Goal: Transaction & Acquisition: Purchase product/service

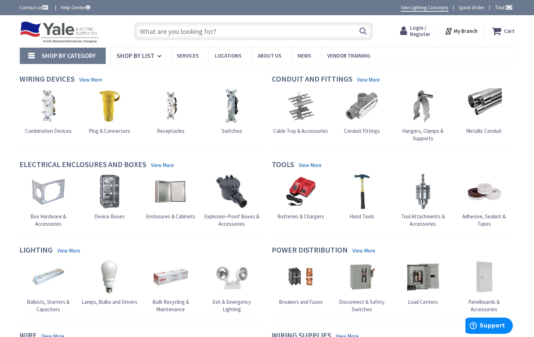
click at [169, 27] on input "text" at bounding box center [253, 31] width 239 height 18
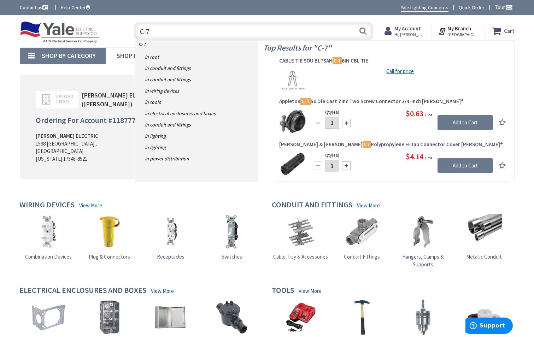
type input "C-7"
click at [345, 164] on div at bounding box center [346, 166] width 8 height 8
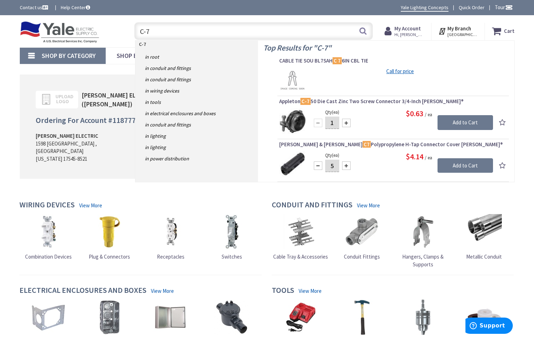
click at [345, 164] on div at bounding box center [346, 166] width 8 height 8
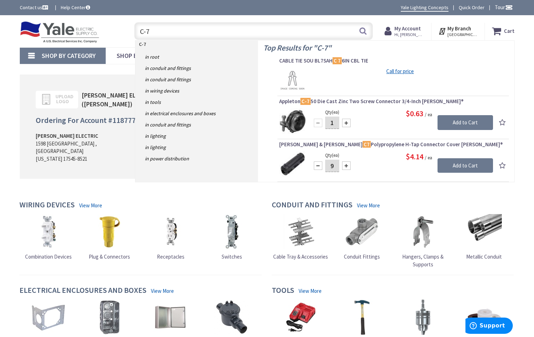
type input "10"
click at [464, 163] on input "Add to Cart" at bounding box center [466, 165] width 56 height 15
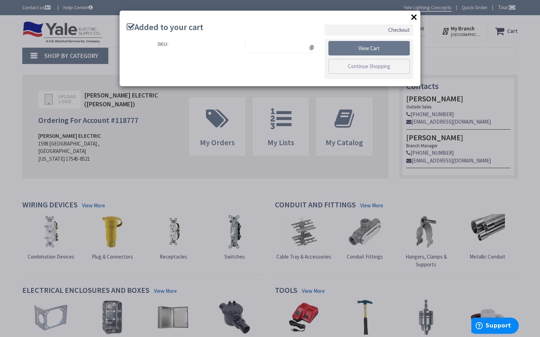
click at [412, 16] on button "×" at bounding box center [413, 17] width 11 height 11
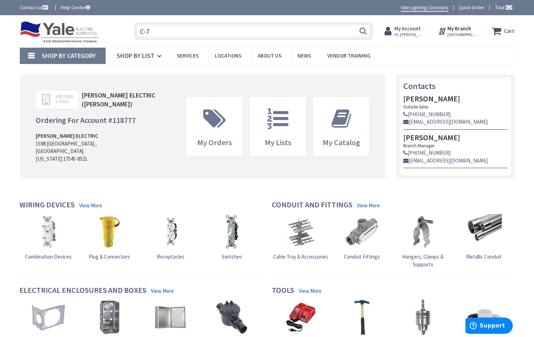
click at [276, 31] on input "C-7" at bounding box center [253, 31] width 239 height 18
type input "C"
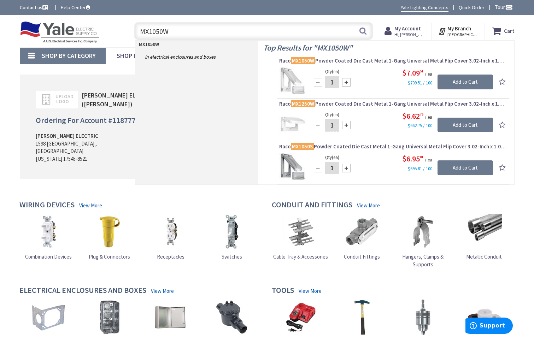
type input "MX1050W"
click at [334, 80] on input "1" at bounding box center [332, 82] width 14 height 12
type input "6"
click at [474, 81] on input "Add to Cart" at bounding box center [466, 82] width 56 height 15
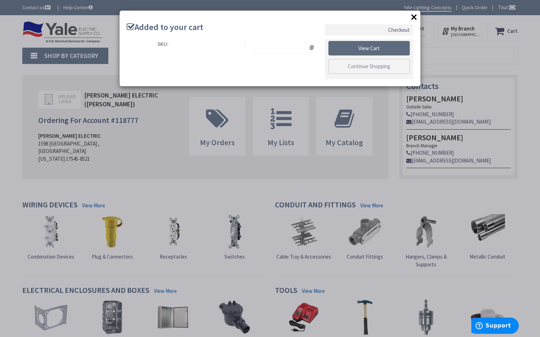
click at [350, 48] on link "View Cart" at bounding box center [368, 48] width 81 height 15
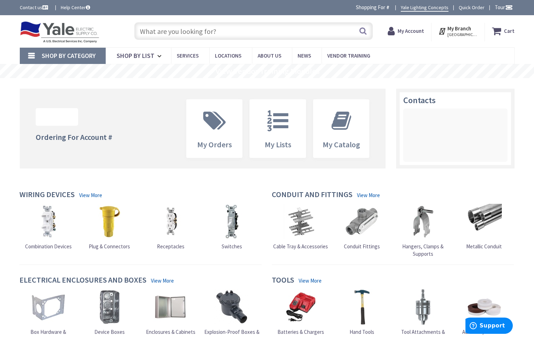
click at [508, 27] on strong "Cart" at bounding box center [509, 31] width 11 height 13
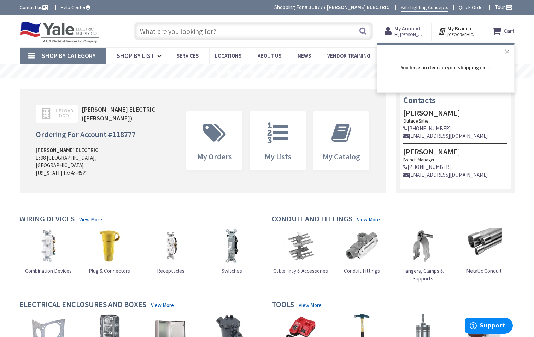
click at [508, 54] on button "Close" at bounding box center [507, 52] width 14 height 14
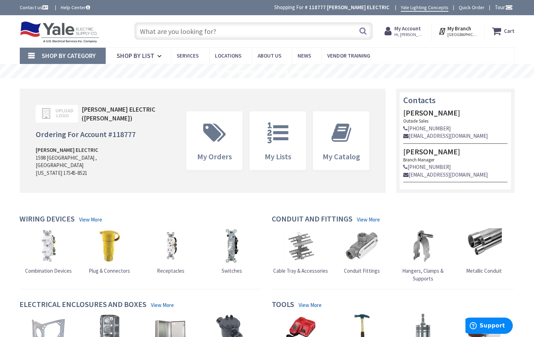
click at [290, 35] on input "text" at bounding box center [253, 31] width 239 height 18
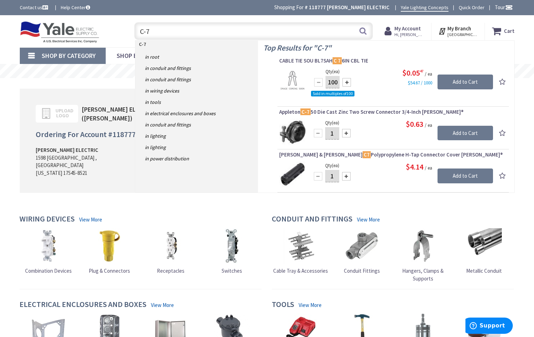
type input "C-7"
click at [336, 175] on input "1" at bounding box center [332, 176] width 14 height 12
type input "10"
click at [457, 176] on input "Add to Cart" at bounding box center [466, 176] width 56 height 15
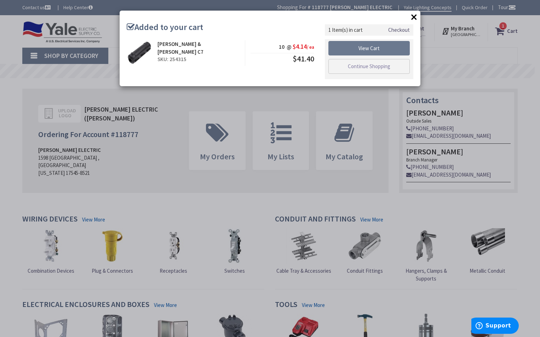
click at [412, 17] on button "×" at bounding box center [413, 17] width 11 height 11
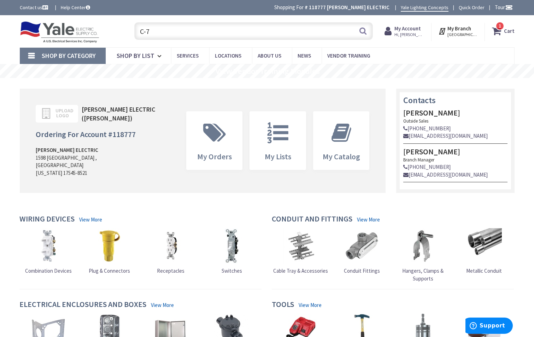
click at [279, 34] on input "C-7" at bounding box center [253, 31] width 239 height 18
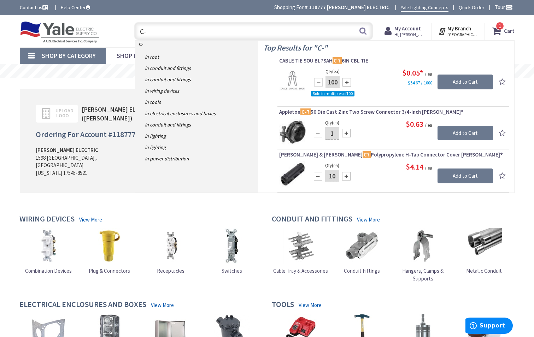
type input "C"
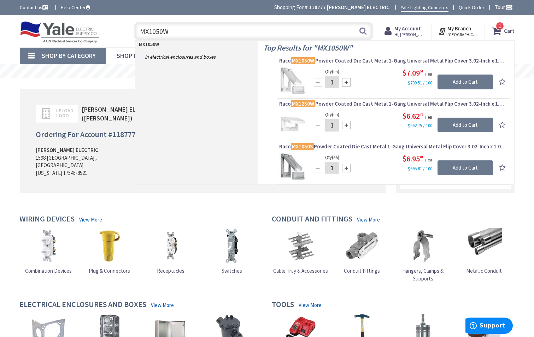
type input "MX1050W"
click at [338, 82] on input "1" at bounding box center [332, 82] width 14 height 12
type input "6"
click at [451, 81] on input "Add to Cart" at bounding box center [466, 82] width 56 height 15
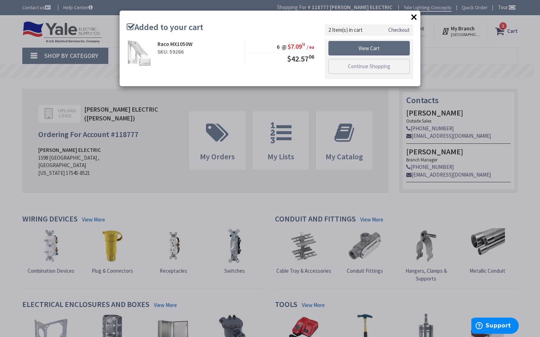
click at [399, 49] on link "View Cart" at bounding box center [368, 48] width 81 height 15
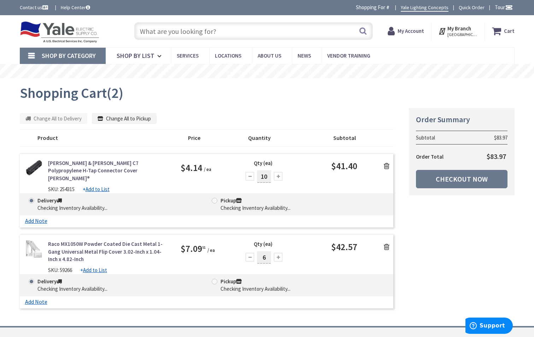
scroll to position [71, 0]
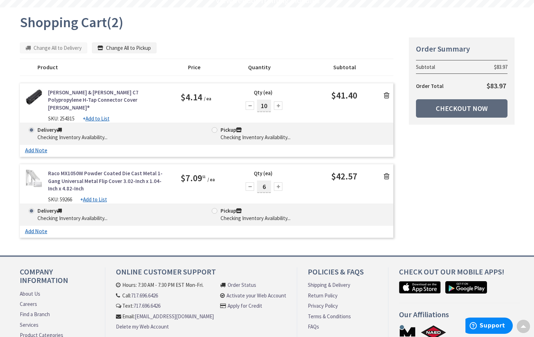
click at [446, 107] on link "Checkout Now" at bounding box center [462, 108] width 92 height 18
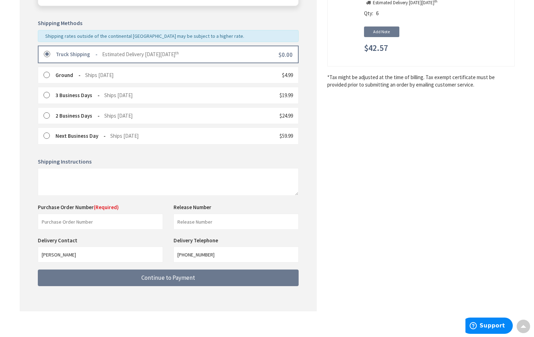
scroll to position [165, 0]
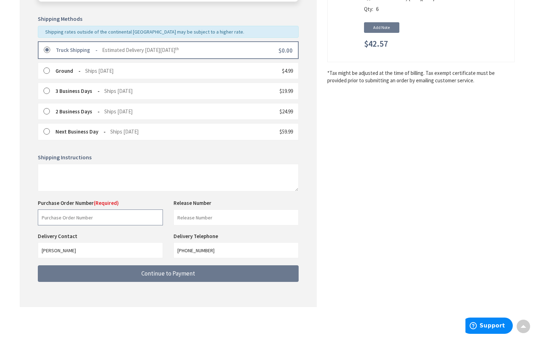
click at [114, 216] on input "text" at bounding box center [100, 218] width 125 height 16
type input "STOCK"
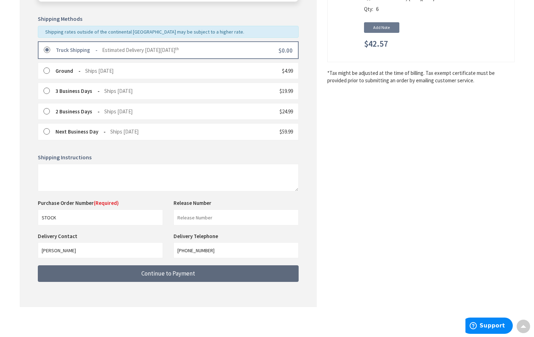
click at [160, 273] on span "Continue to Payment" at bounding box center [168, 274] width 54 height 8
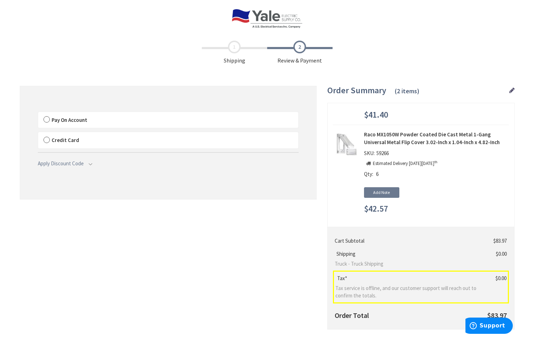
click at [56, 117] on span "Pay On Account" at bounding box center [70, 120] width 36 height 7
click at [38, 114] on input "Pay On Account" at bounding box center [38, 114] width 0 height 0
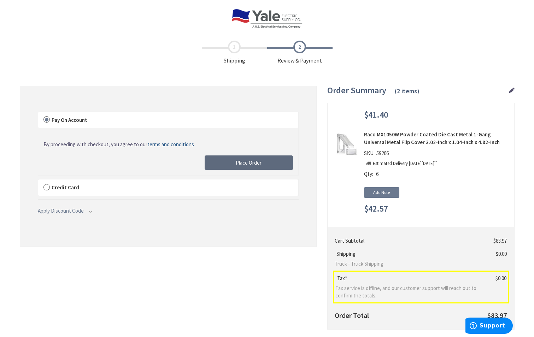
click at [256, 162] on span "Place Order" at bounding box center [249, 163] width 26 height 7
